Goal: Information Seeking & Learning: Check status

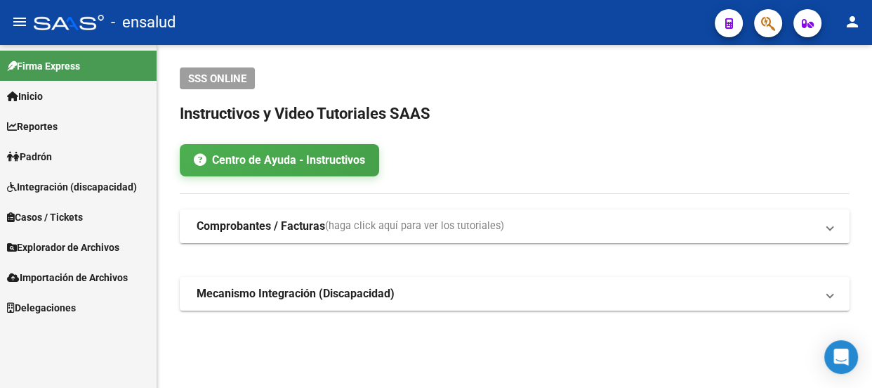
scroll to position [96, 0]
click at [52, 155] on span "Padrón" at bounding box center [29, 156] width 45 height 15
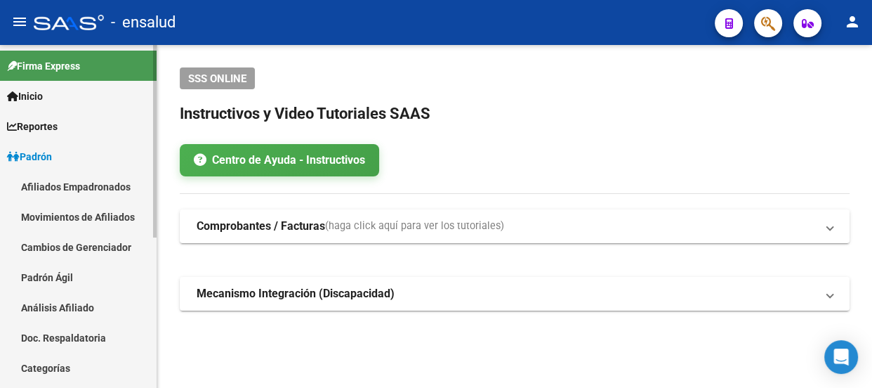
click at [61, 273] on link "Padrón Ágil" at bounding box center [78, 277] width 157 height 30
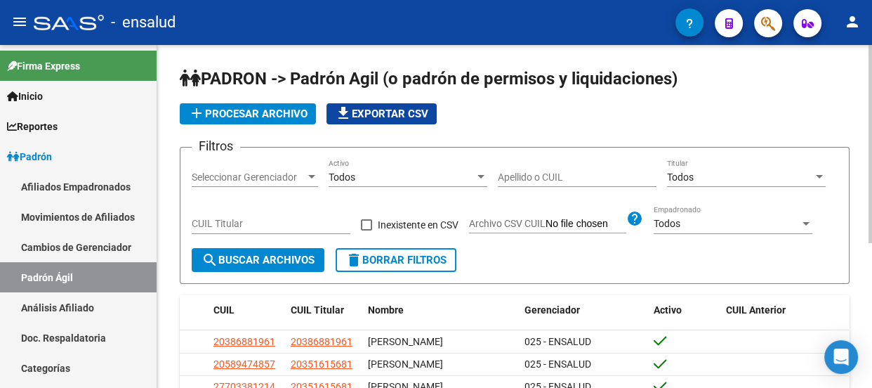
click at [233, 223] on input "CUIL Titular" at bounding box center [271, 224] width 159 height 12
click at [513, 175] on input "Apellido o CUIL" at bounding box center [577, 177] width 159 height 12
type input "43382772"
click at [265, 259] on span "search Buscar Archivos" at bounding box center [258, 259] width 113 height 13
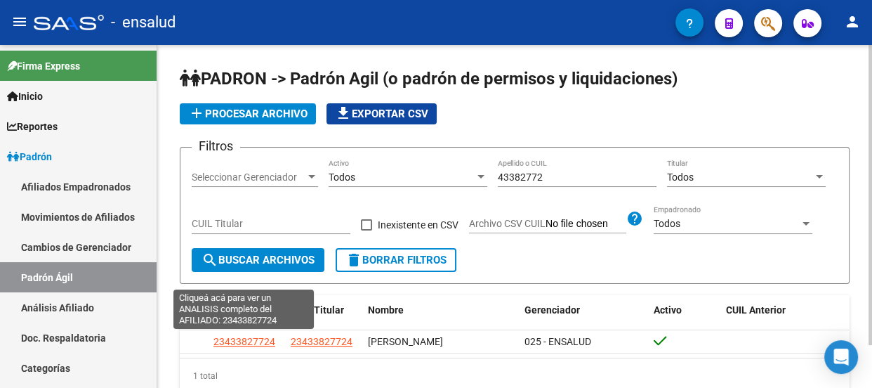
drag, startPoint x: 205, startPoint y: 336, endPoint x: 274, endPoint y: 357, distance: 72.0
click at [265, 339] on div "23433827724 23433827724 [PERSON_NAME] 025 - ENSALUD" at bounding box center [514, 341] width 669 height 22
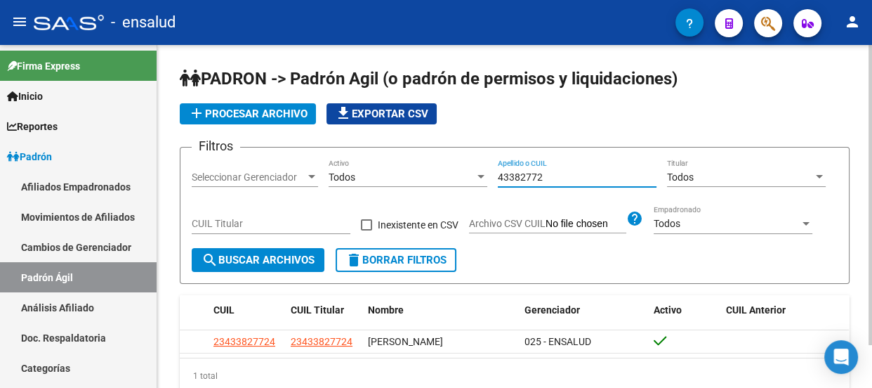
type textarea "2"
drag, startPoint x: 543, startPoint y: 176, endPoint x: 494, endPoint y: 171, distance: 49.4
click at [494, 172] on div "Filtros Seleccionar Gerenciador Seleccionar Gerenciador Todos Activo 43382772 A…" at bounding box center [515, 203] width 646 height 89
